Goal: Communication & Community: Answer question/provide support

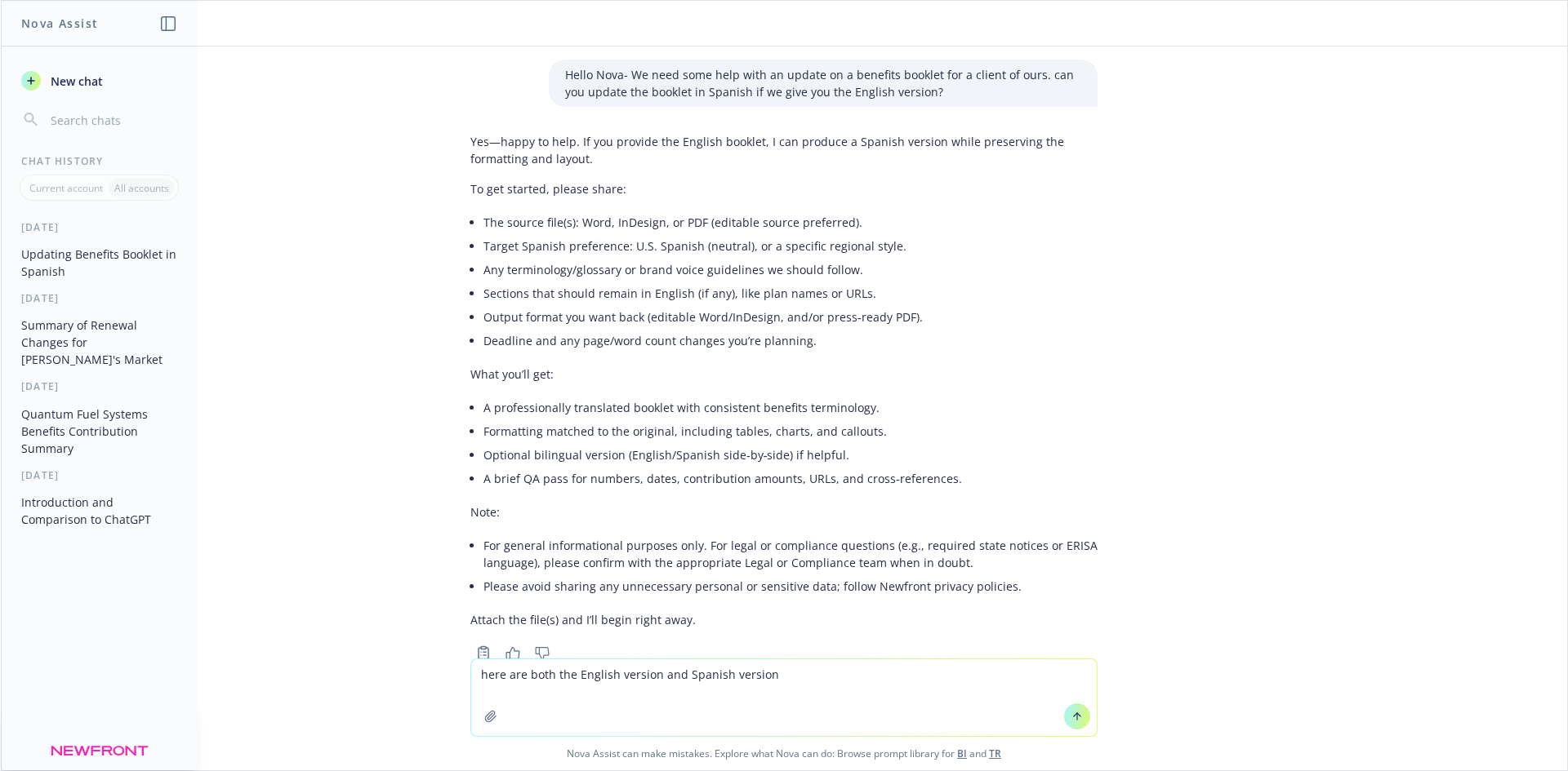
click at [484, 720] on icon "button" at bounding box center [491, 717] width 14 height 14
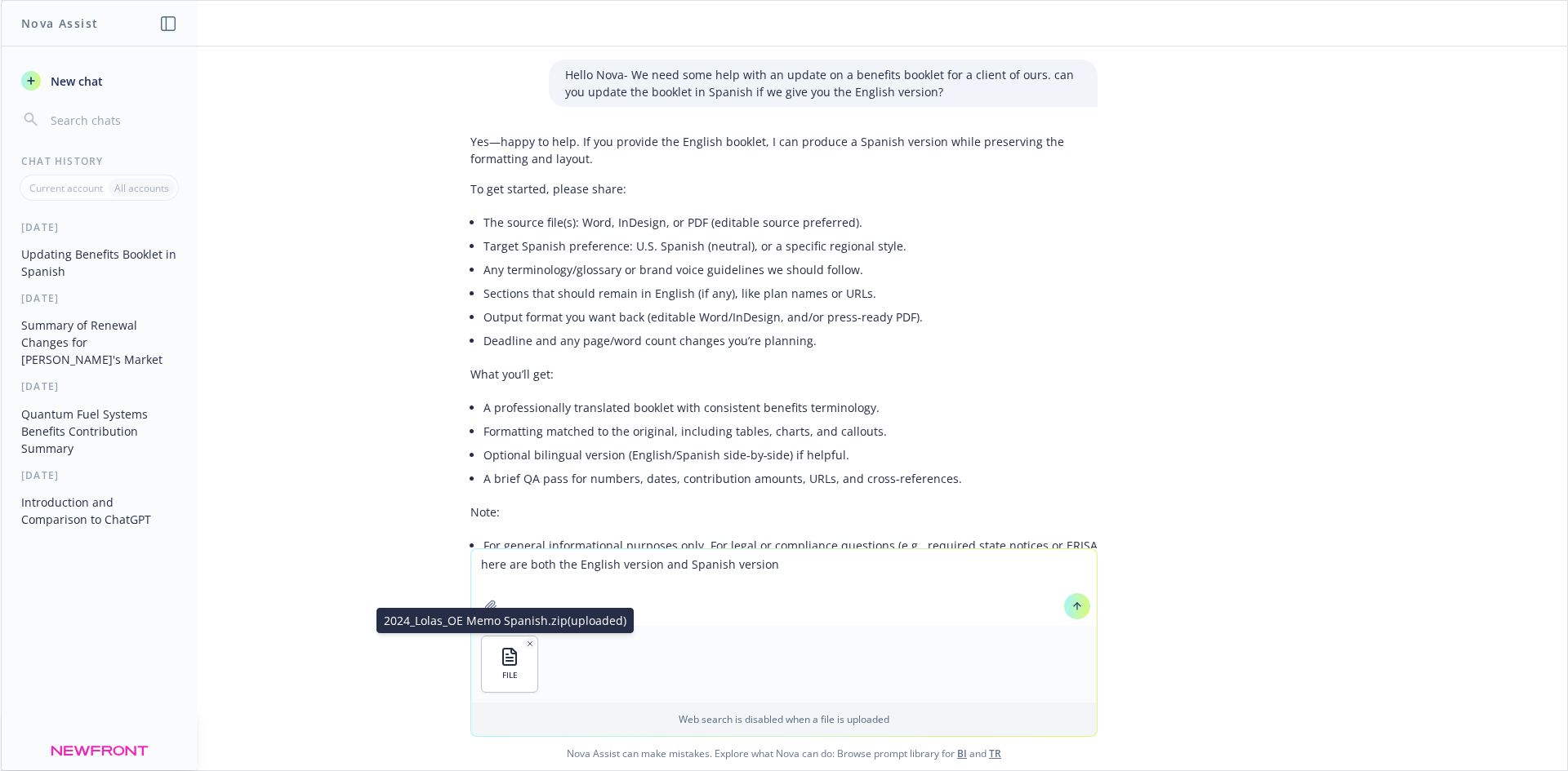
click at [526, 645] on icon "button" at bounding box center [529, 644] width 8 height 8
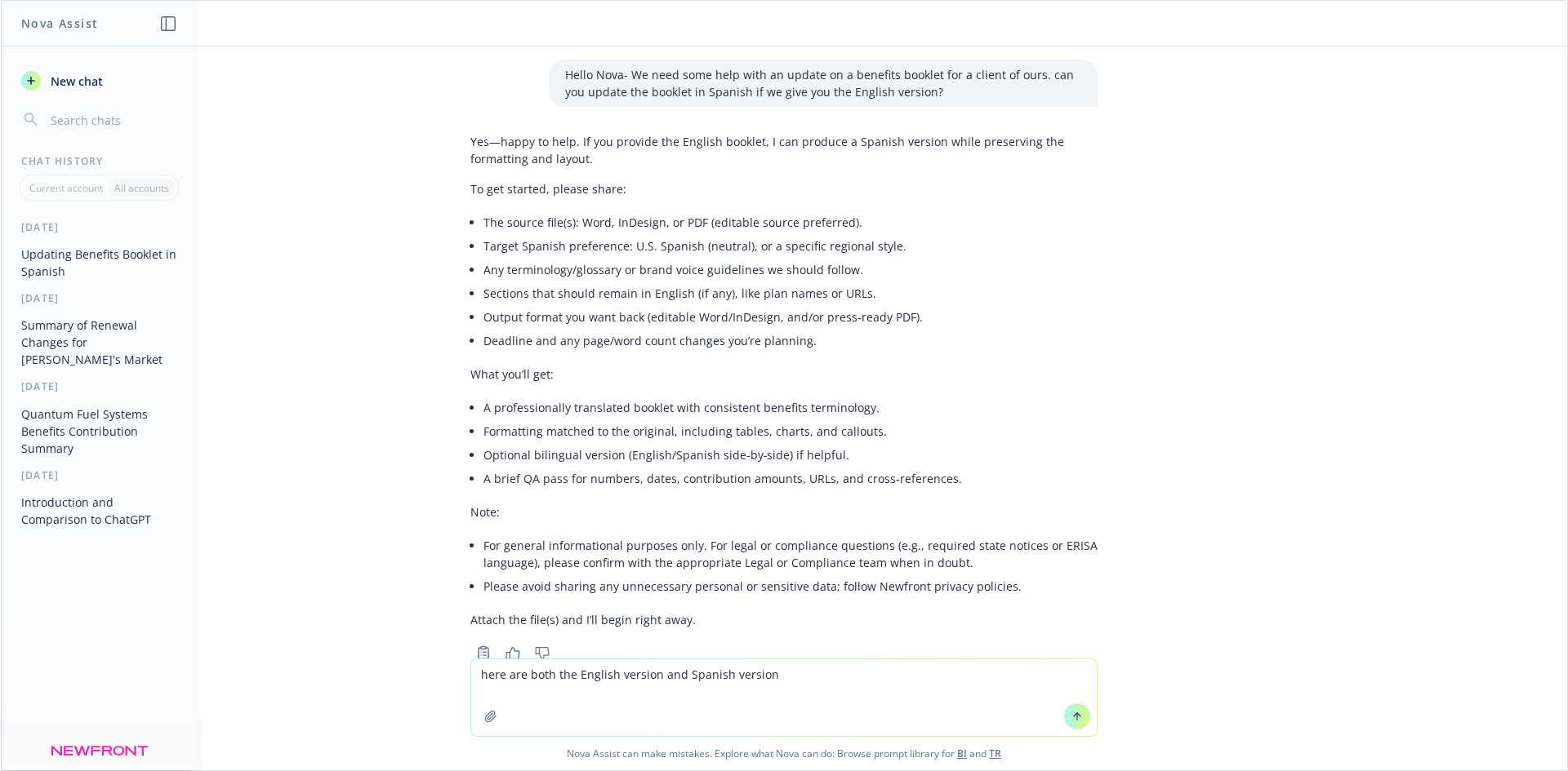
click at [492, 715] on button "button" at bounding box center [491, 716] width 26 height 26
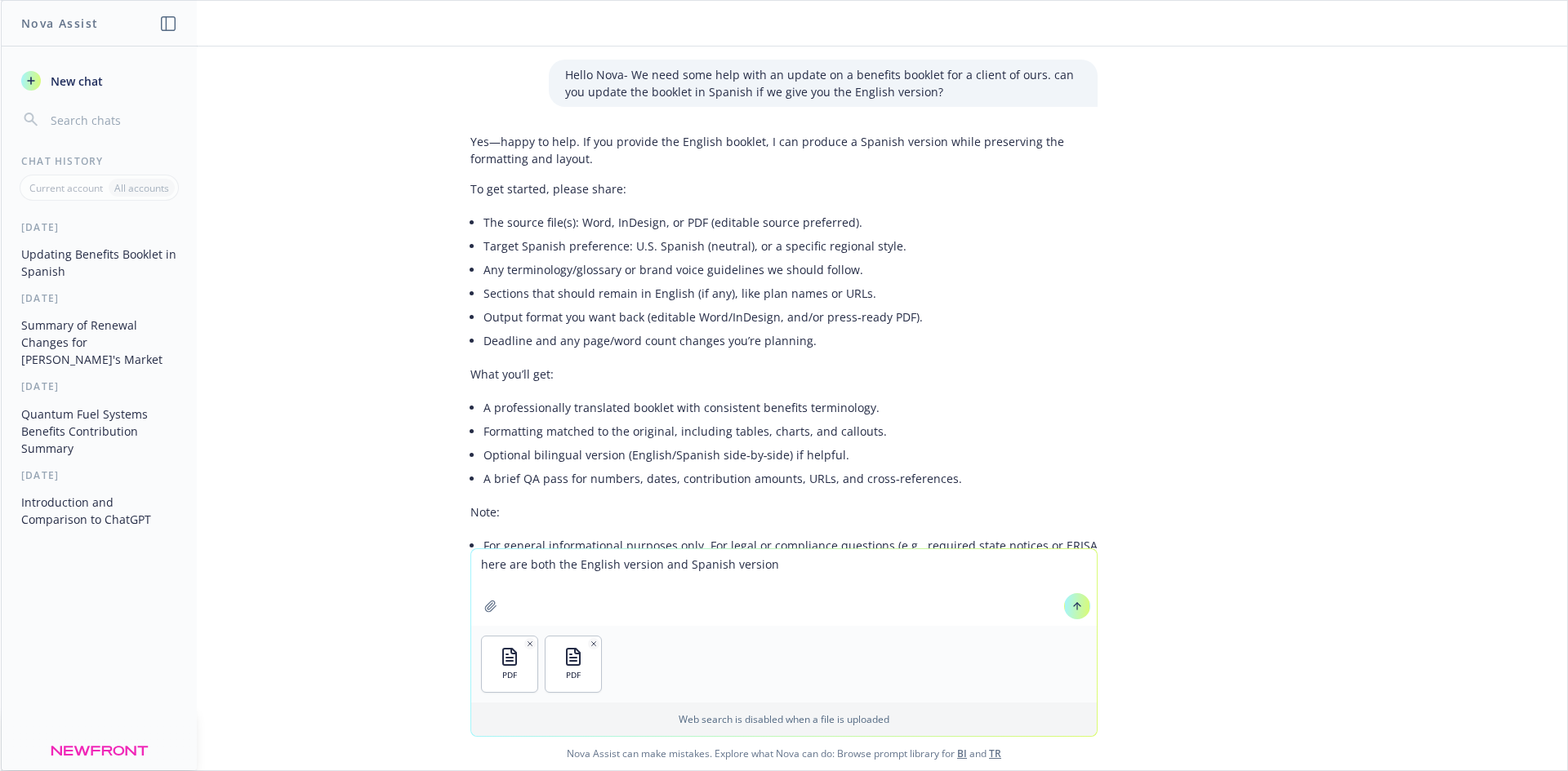
click at [787, 567] on textarea "here are both the English version and Spanish version" at bounding box center [784, 587] width 625 height 76
type textarea "here are both the English version and Spanish version. When the employer commit…"
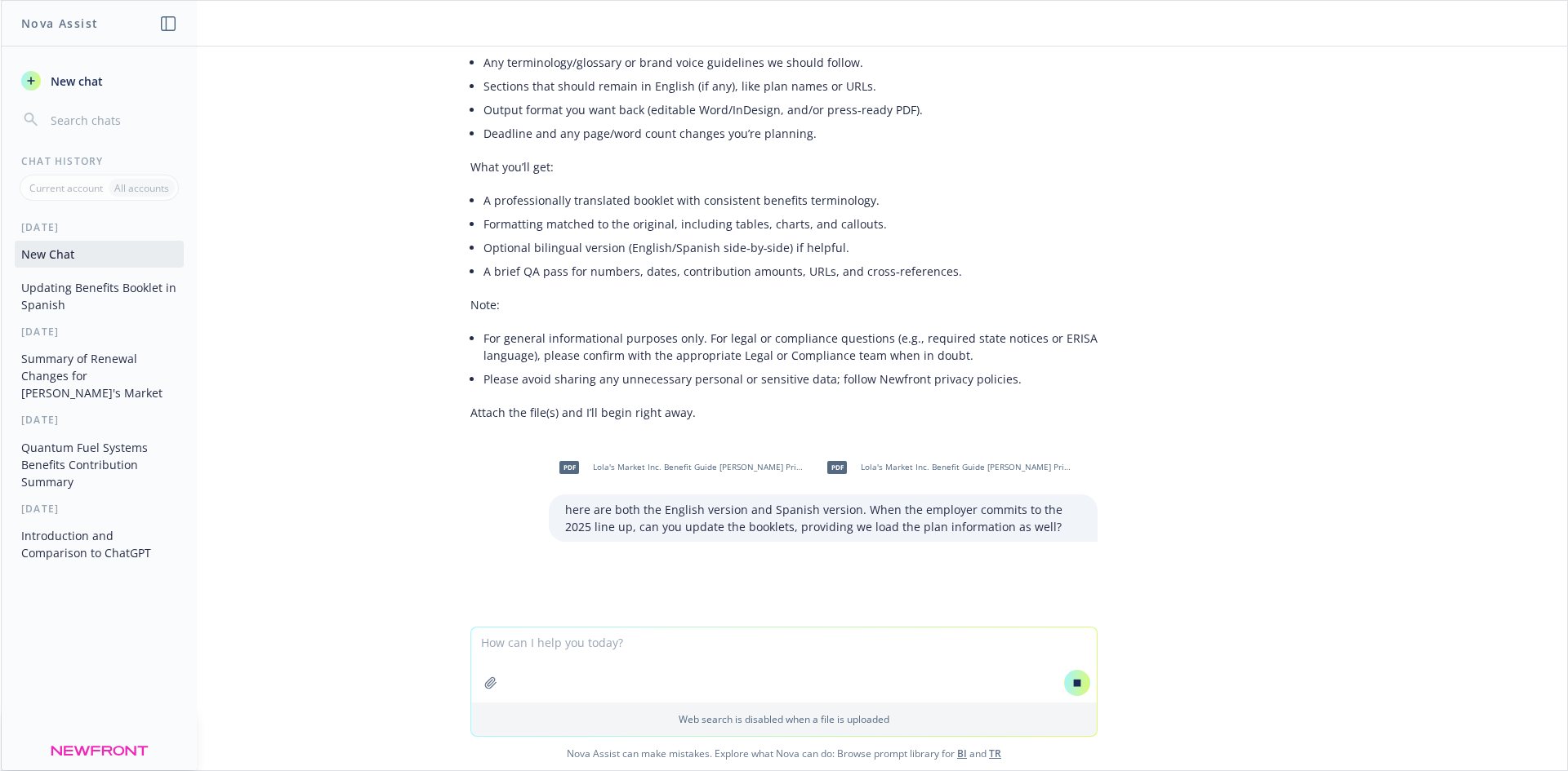
scroll to position [217, 0]
